Goal: Check status

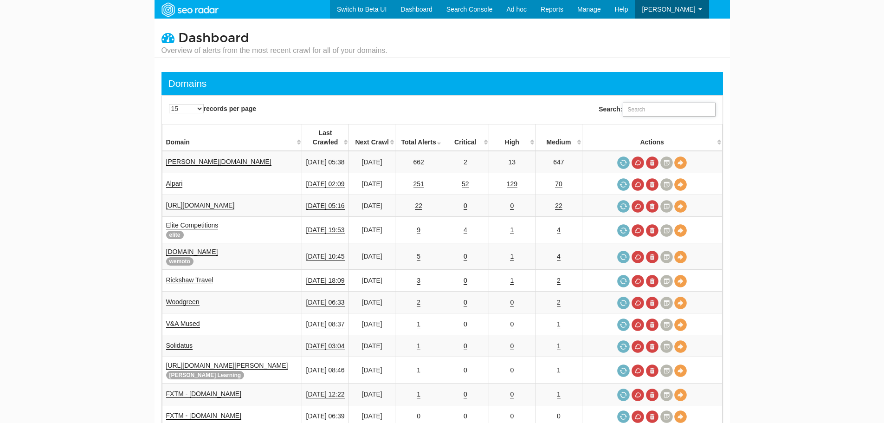
click at [663, 111] on input "Search:" at bounding box center [669, 110] width 93 height 14
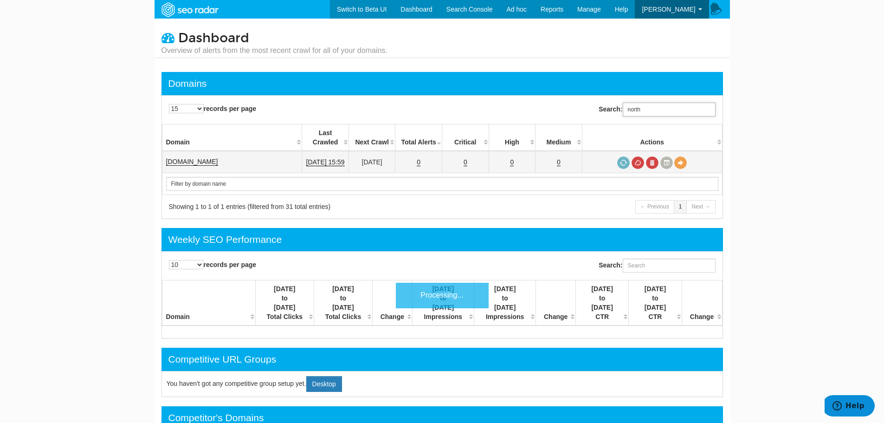
type input "north"
click at [216, 158] on link "[DOMAIN_NAME]" at bounding box center [192, 162] width 52 height 8
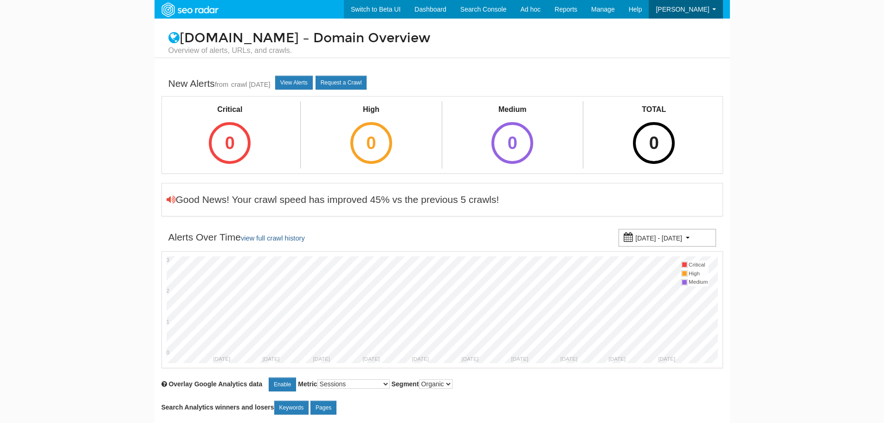
scroll to position [37, 0]
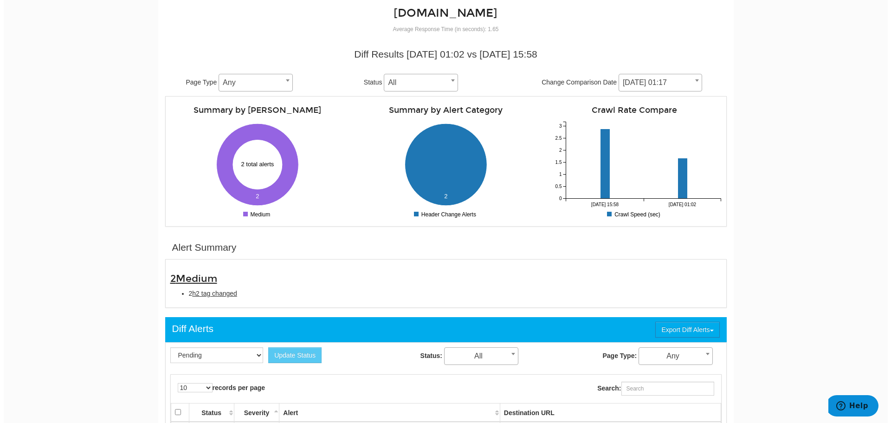
scroll to position [139, 0]
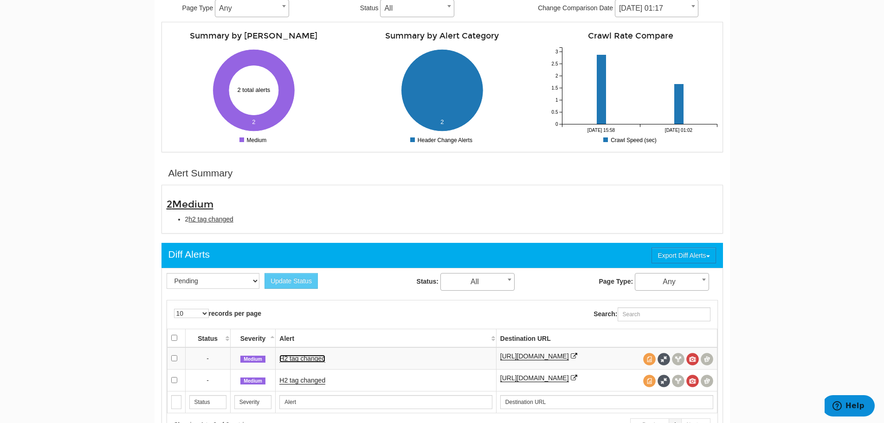
click at [323, 360] on link "H2 tag changed" at bounding box center [302, 358] width 46 height 8
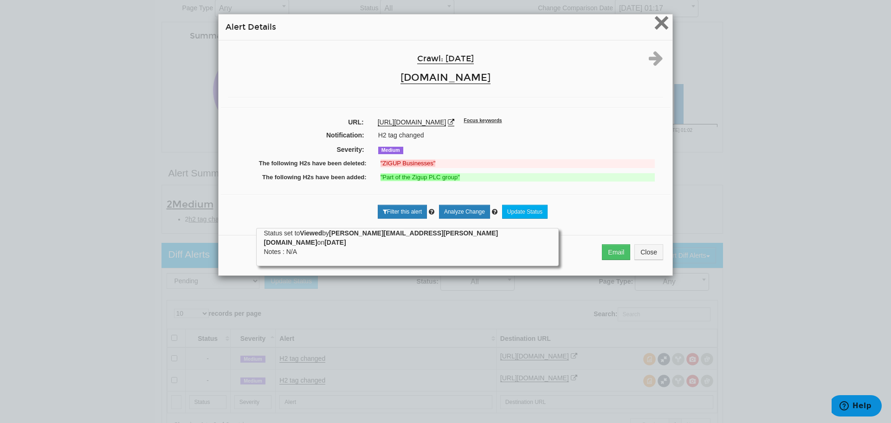
click at [654, 24] on span "×" at bounding box center [661, 22] width 16 height 31
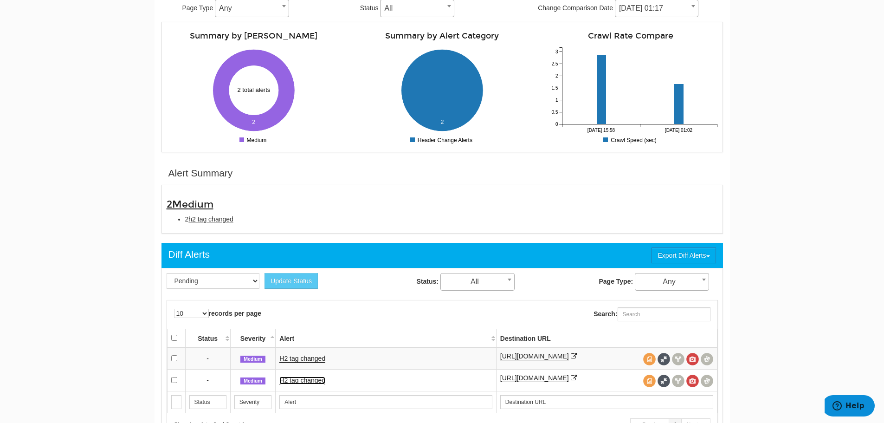
click at [315, 379] on link "H2 tag changed" at bounding box center [302, 380] width 46 height 8
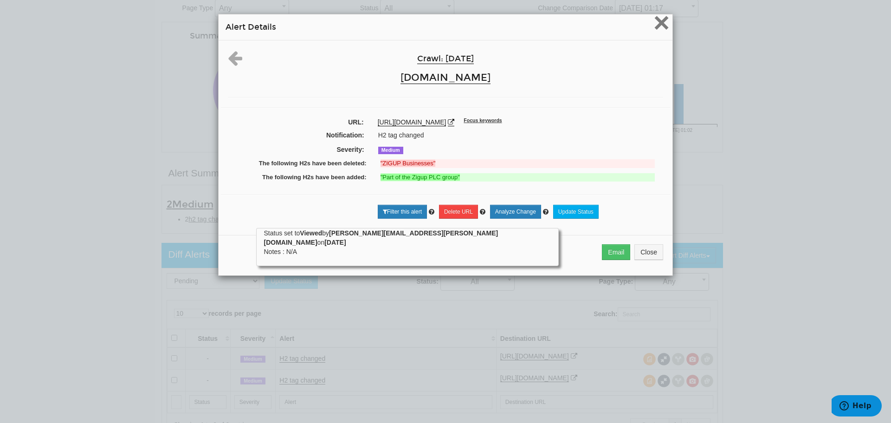
click at [663, 21] on span "×" at bounding box center [661, 22] width 16 height 31
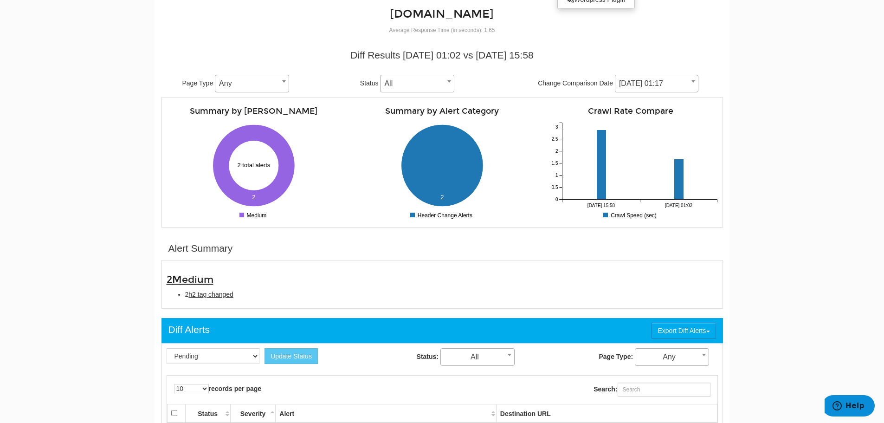
scroll to position [0, 0]
